Goal: Task Accomplishment & Management: Manage account settings

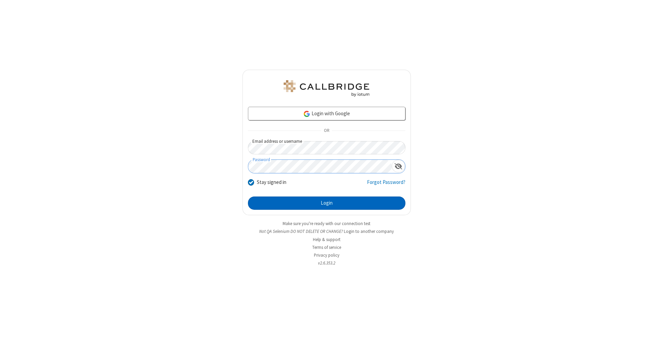
click at [326, 203] on button "Login" at bounding box center [326, 203] width 157 height 14
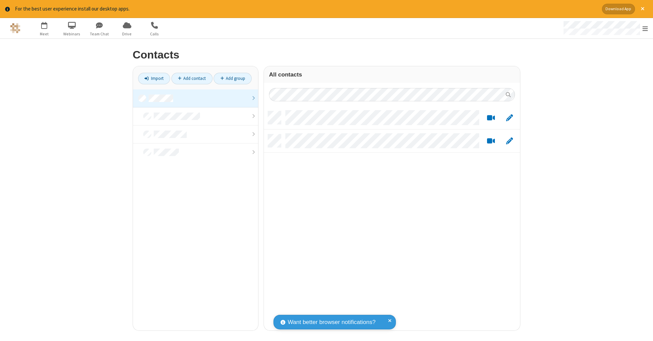
scroll to position [219, 251]
click at [195, 98] on link at bounding box center [195, 98] width 125 height 18
click at [192, 78] on link "Add contact" at bounding box center [191, 79] width 41 height 12
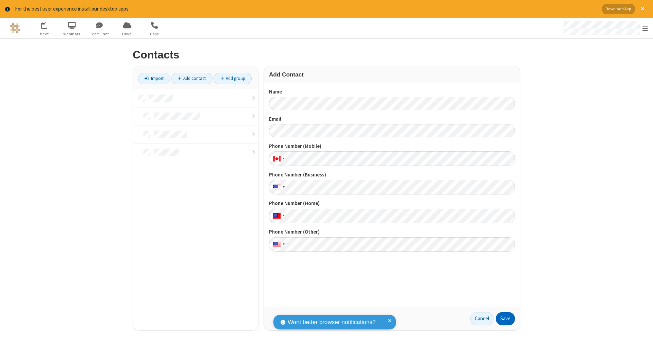
click at [505, 319] on button "Save" at bounding box center [505, 319] width 19 height 14
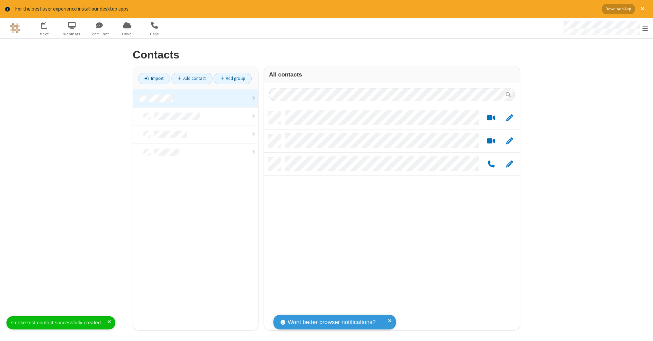
scroll to position [219, 251]
click at [192, 78] on link "Add contact" at bounding box center [191, 79] width 41 height 12
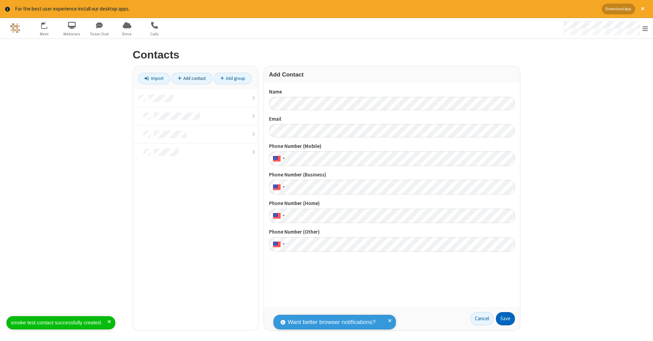
click at [505, 319] on button "Save" at bounding box center [505, 319] width 19 height 14
